Goal: Task Accomplishment & Management: Manage account settings

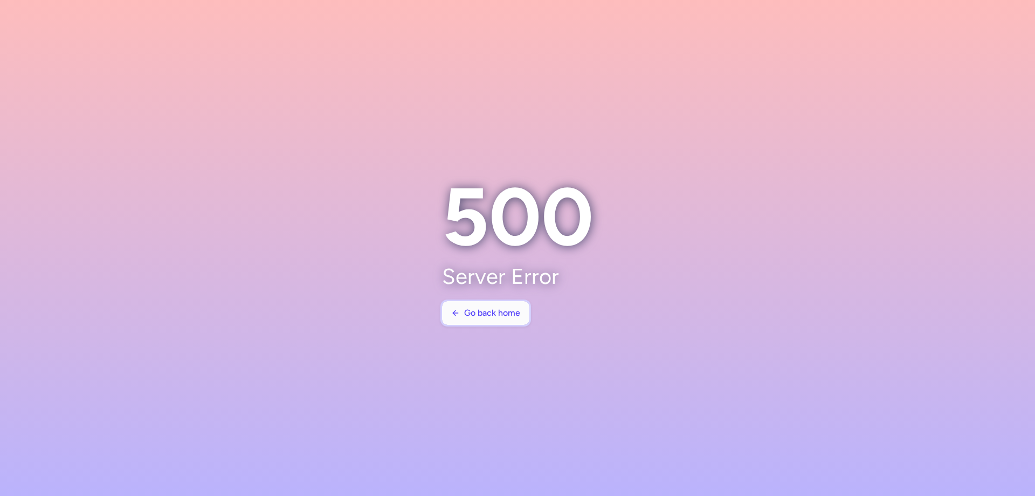
click at [518, 312] on span "Go back home" at bounding box center [492, 313] width 56 height 10
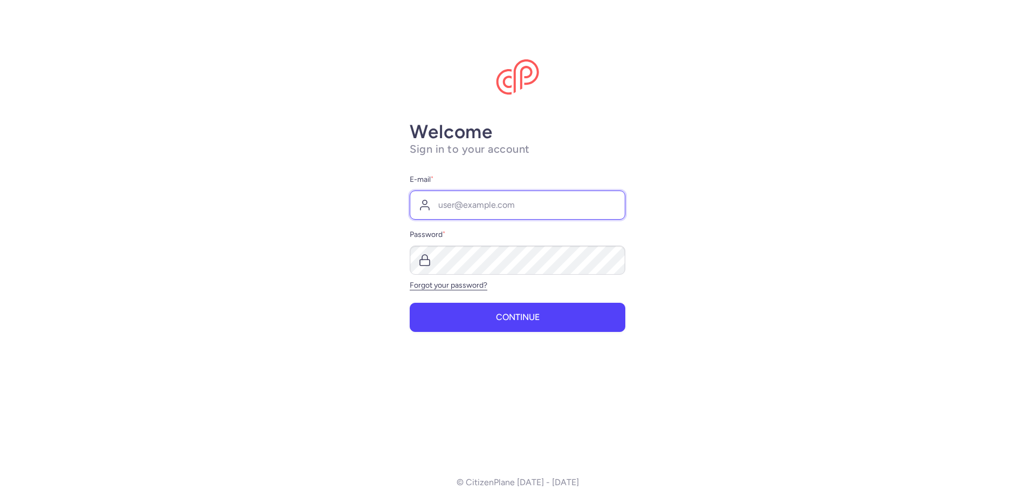
type input "[EMAIL_ADDRESS][DOMAIN_NAME]"
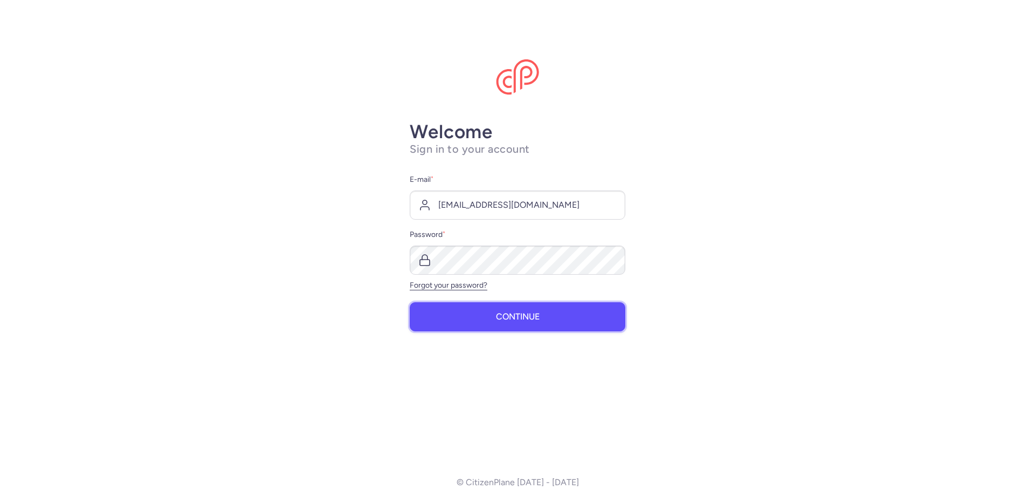
click at [500, 318] on span "Continue" at bounding box center [518, 317] width 44 height 10
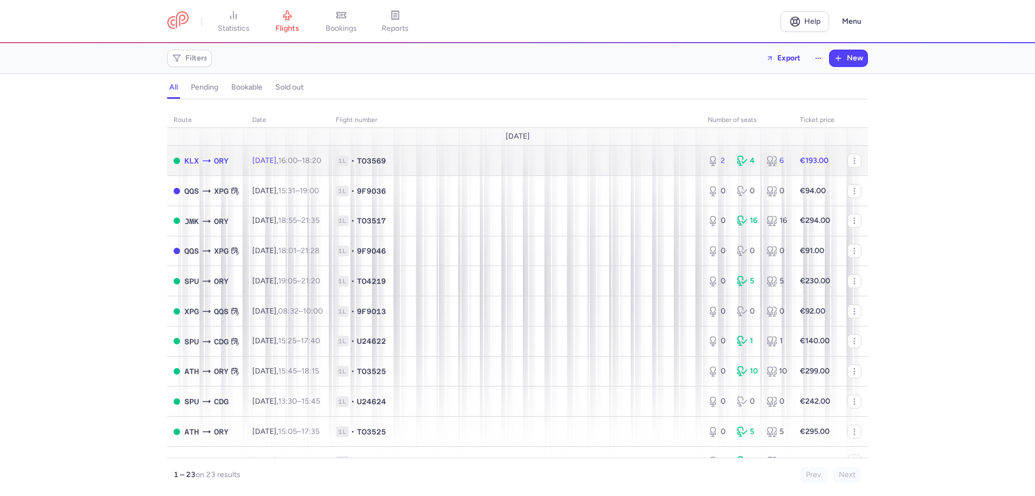
click at [284, 162] on span "[DATE] 16:00 – 18:20 +0" at bounding box center [286, 160] width 69 height 9
select select "days"
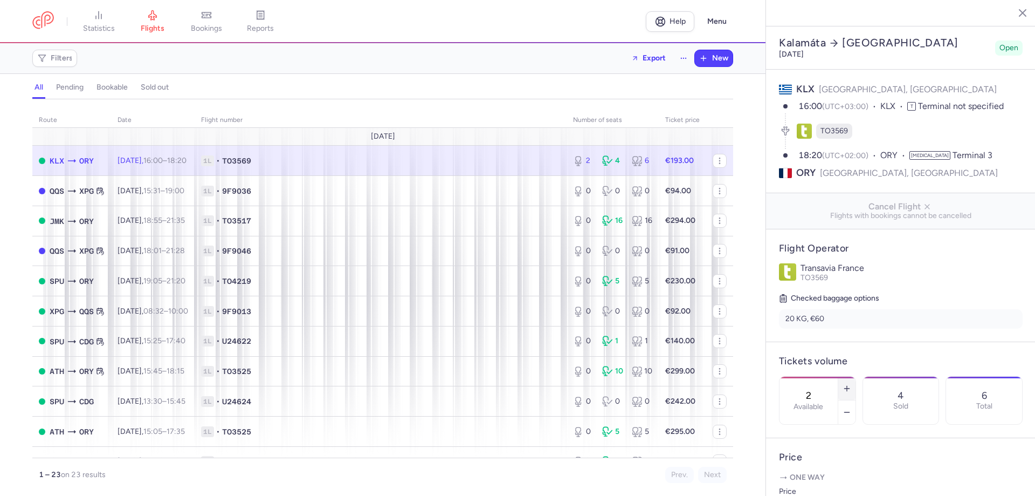
click at [851, 384] on icon "button" at bounding box center [847, 388] width 9 height 9
type input "4"
click at [824, 482] on button "Save changes" at bounding box center [815, 475] width 72 height 24
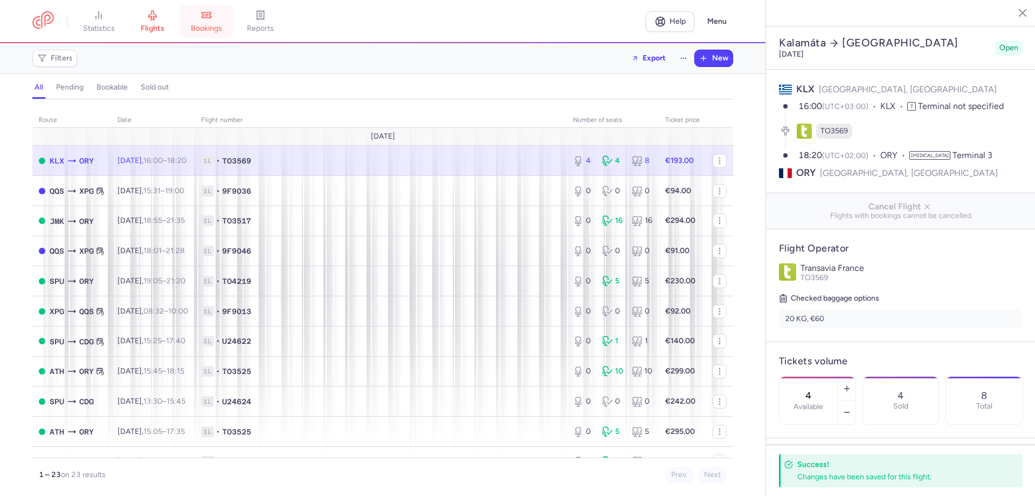
click at [210, 23] on link "bookings" at bounding box center [207, 22] width 54 height 24
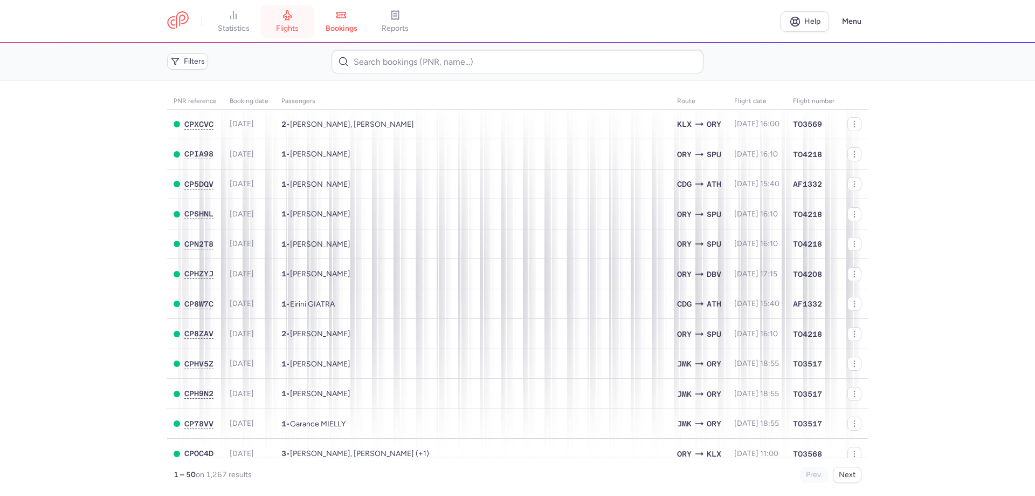
click at [293, 20] on icon at bounding box center [287, 15] width 11 height 11
